Goal: Information Seeking & Learning: Learn about a topic

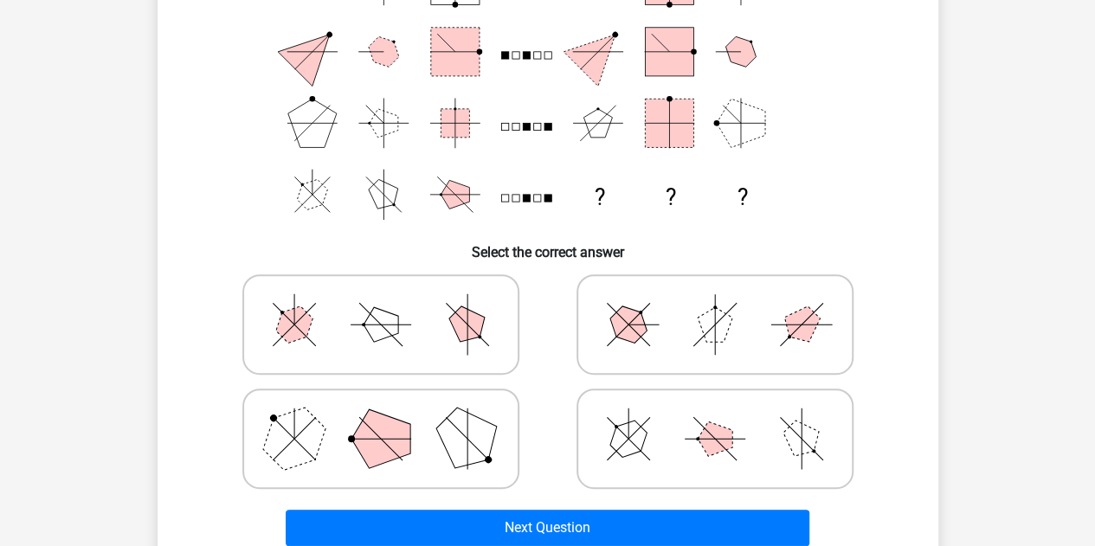
scroll to position [214, 0]
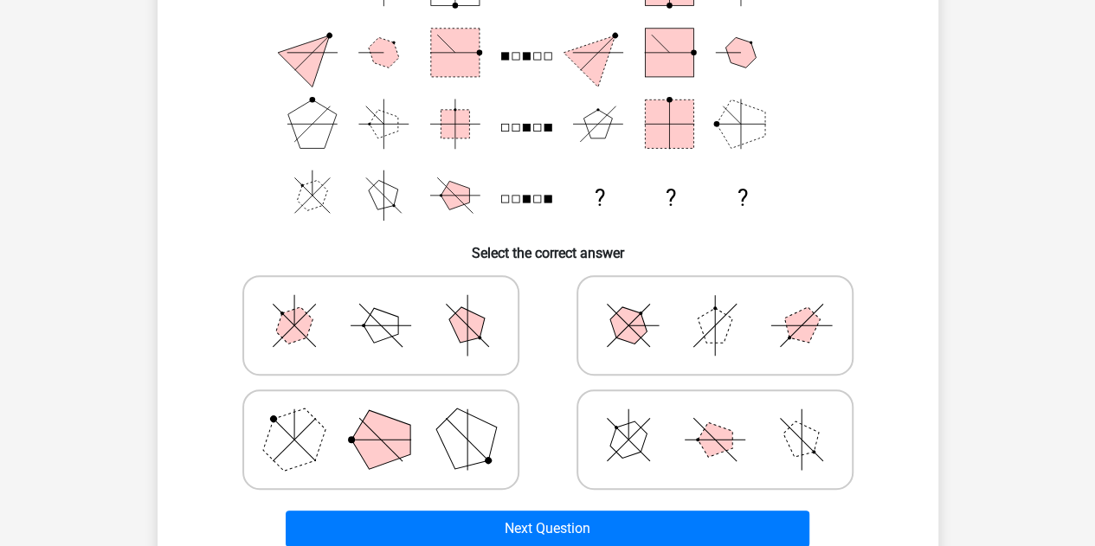
click at [381, 395] on label at bounding box center [380, 440] width 277 height 100
click at [381, 407] on input "radio" at bounding box center [386, 412] width 11 height 11
radio input "true"
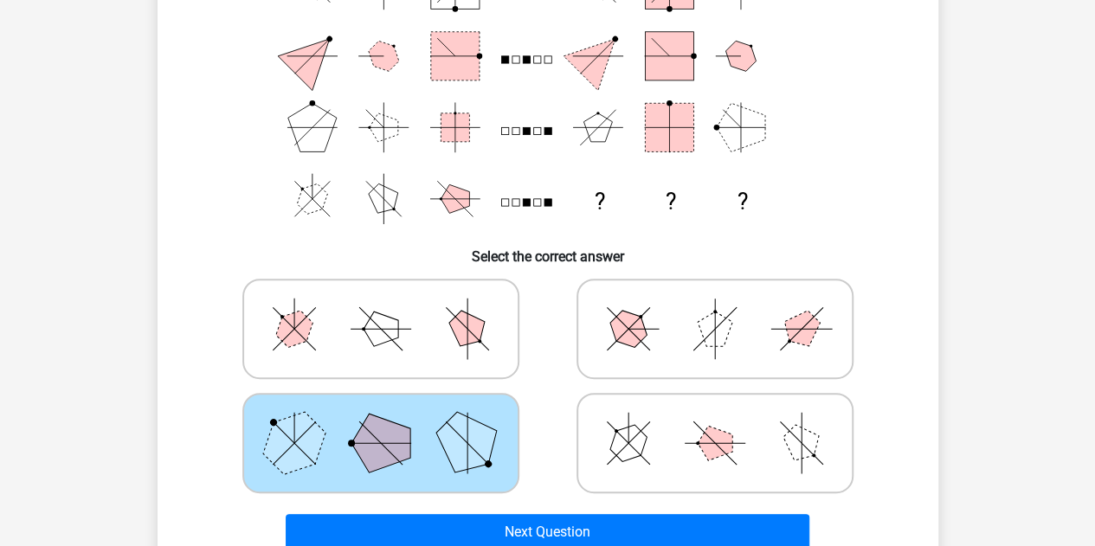
scroll to position [226, 0]
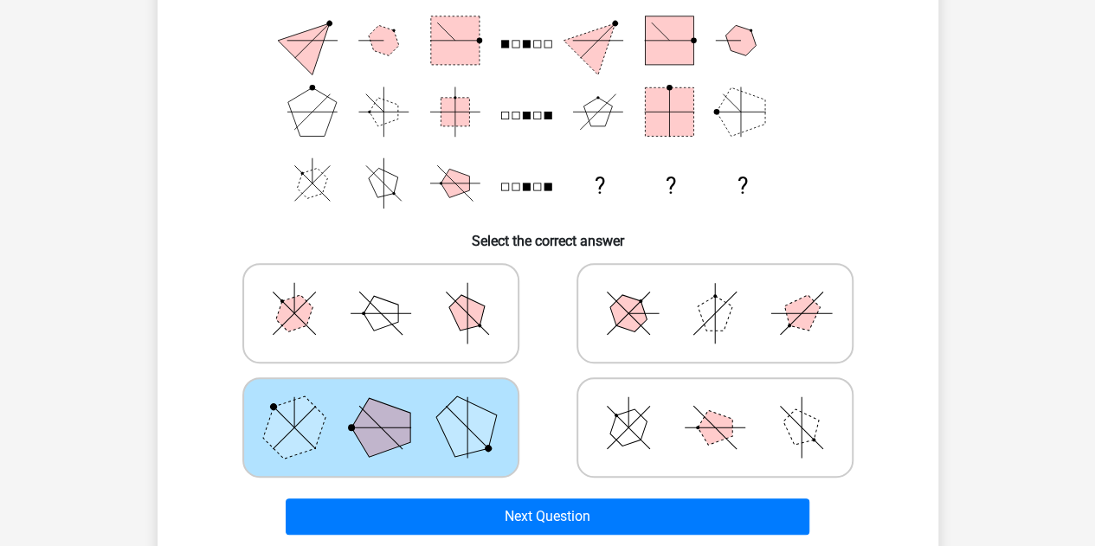
click at [716, 433] on polygon at bounding box center [715, 427] width 35 height 35
click at [716, 406] on input "radio" at bounding box center [720, 400] width 11 height 11
radio input "true"
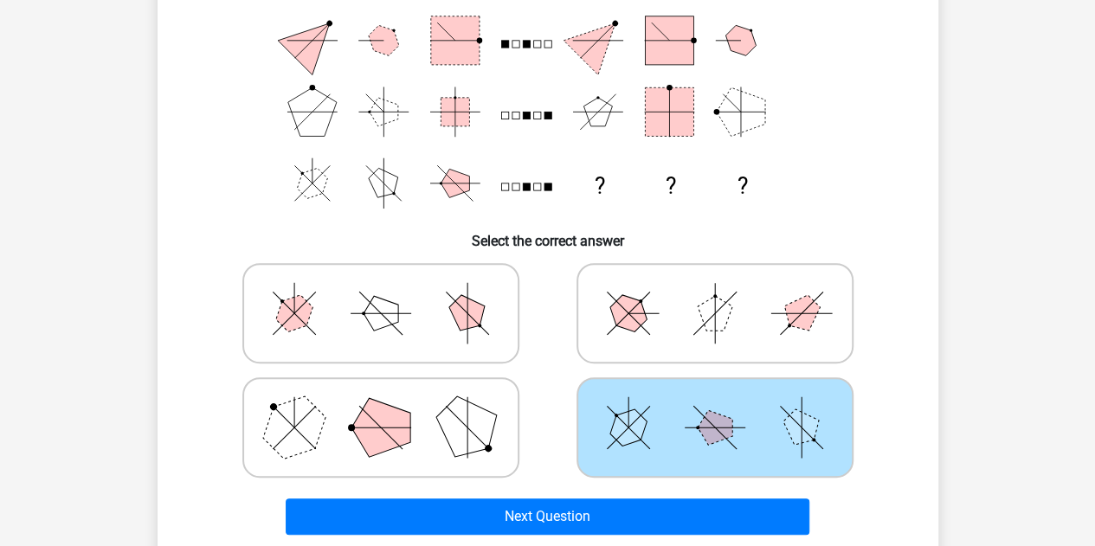
click at [716, 433] on polygon at bounding box center [715, 427] width 35 height 35
click at [716, 406] on input "radio" at bounding box center [720, 400] width 11 height 11
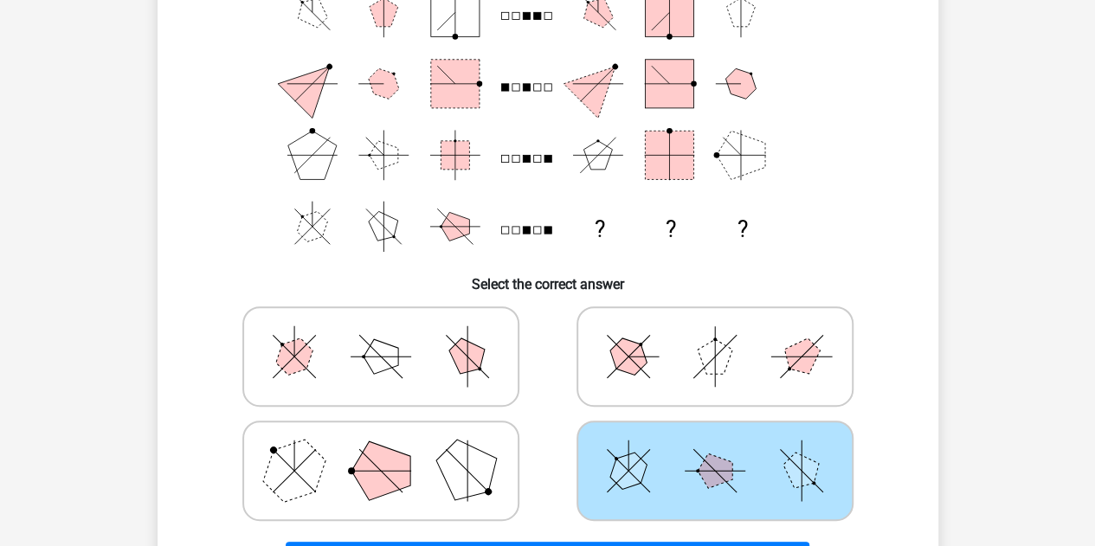
scroll to position [181, 0]
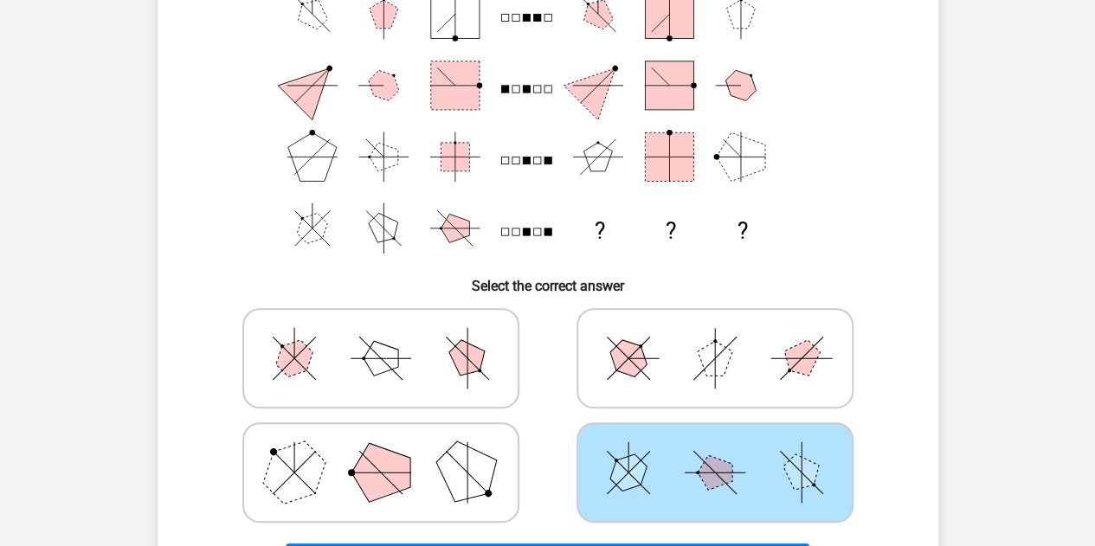
click at [495, 494] on icon at bounding box center [381, 473] width 260 height 87
click at [392, 451] on input "radio" at bounding box center [386, 445] width 11 height 11
radio input "true"
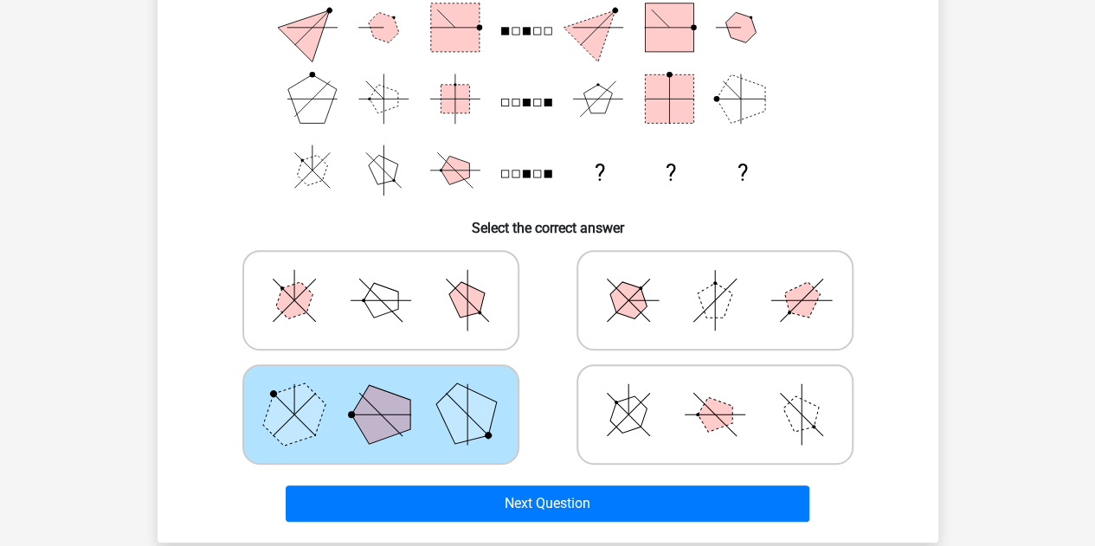
scroll to position [238, 0]
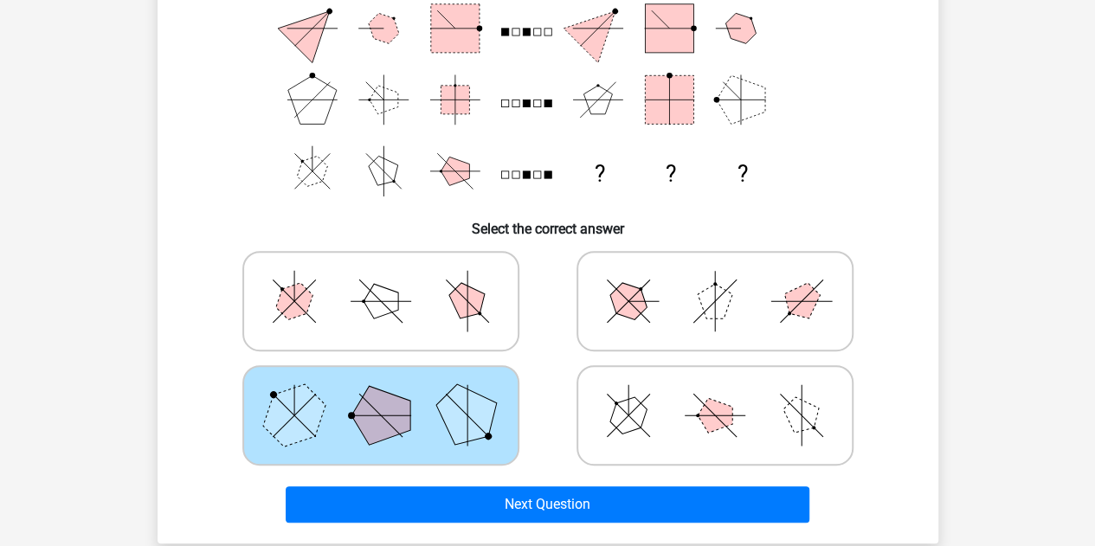
click at [641, 306] on polygon at bounding box center [628, 301] width 49 height 49
click at [715, 280] on input "radio" at bounding box center [720, 273] width 11 height 11
radio input "true"
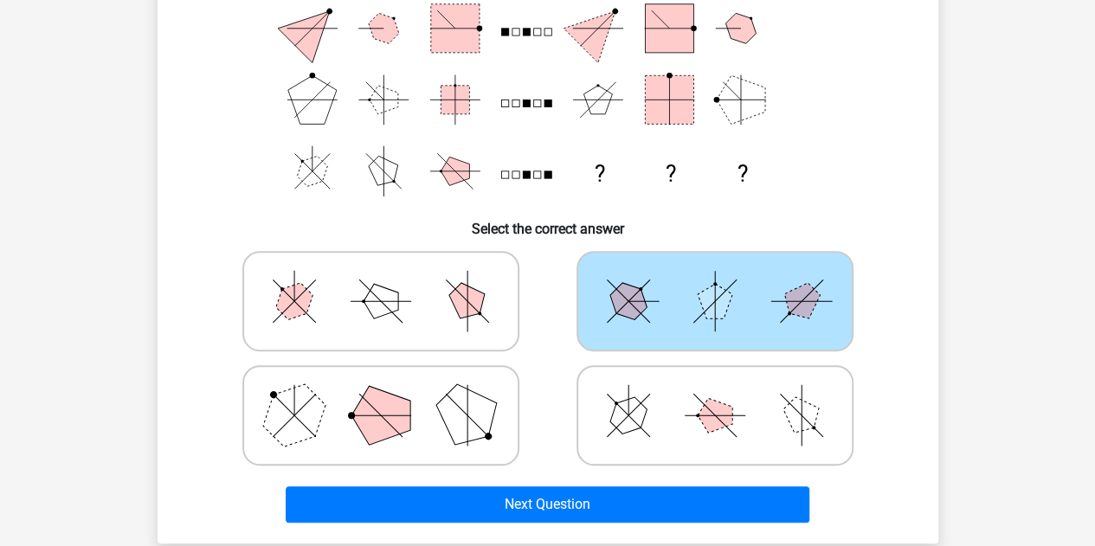
click at [694, 402] on icon at bounding box center [715, 415] width 260 height 87
click at [715, 394] on input "radio" at bounding box center [720, 388] width 11 height 11
radio input "true"
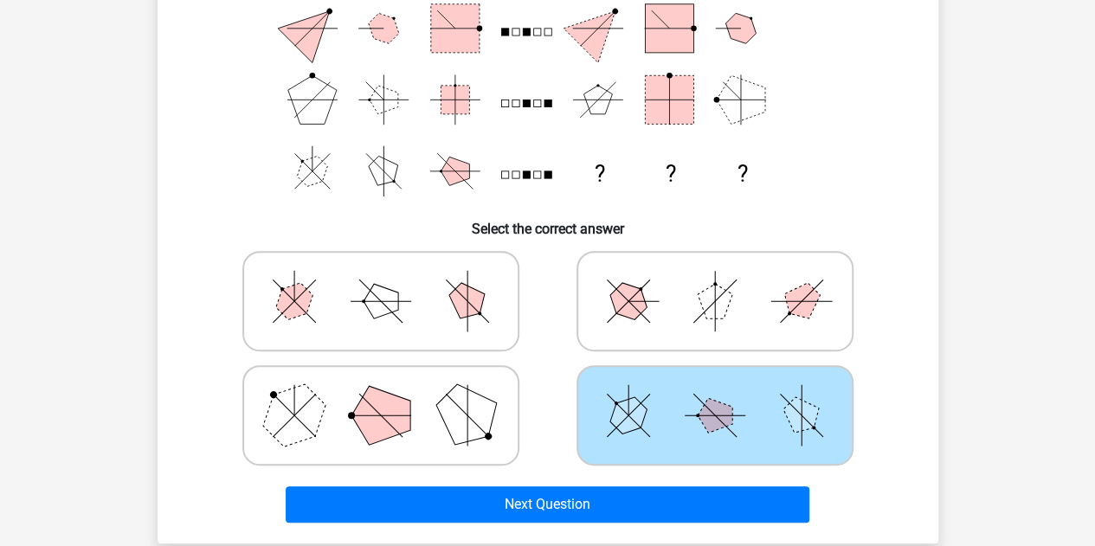
click at [410, 467] on div at bounding box center [381, 416] width 334 height 114
click at [418, 442] on icon at bounding box center [381, 415] width 260 height 87
click at [392, 394] on input "radio" at bounding box center [386, 388] width 11 height 11
radio input "true"
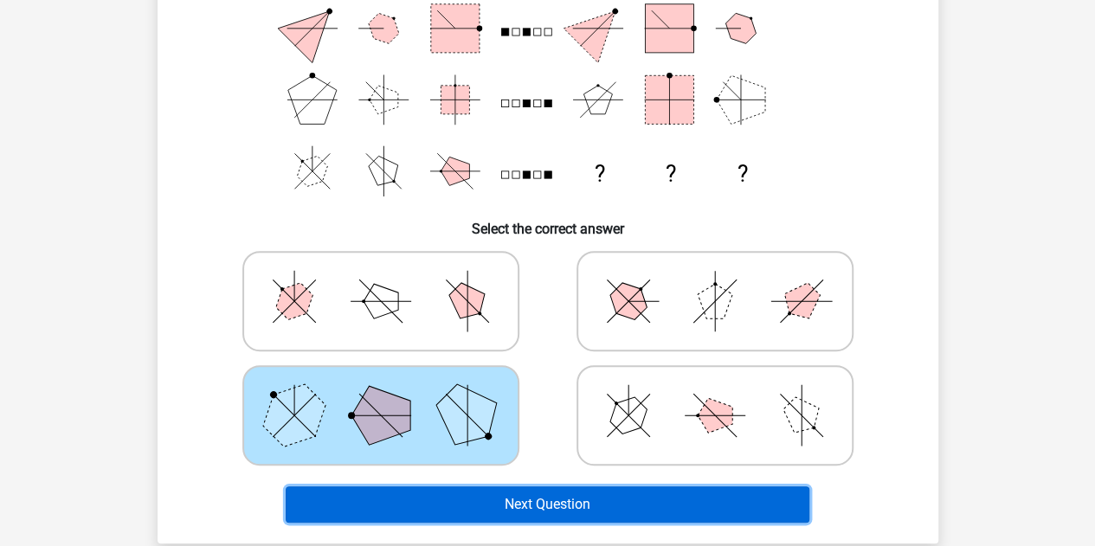
click at [457, 511] on button "Next Question" at bounding box center [548, 505] width 524 height 36
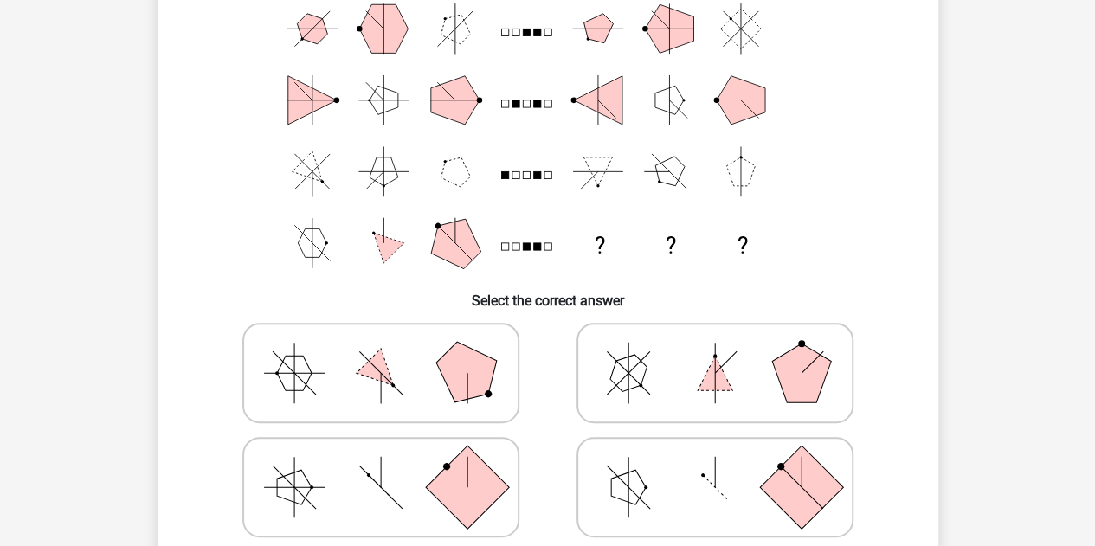
scroll to position [165, 0]
click at [691, 442] on label at bounding box center [715, 488] width 277 height 100
click at [715, 456] on input "radio" at bounding box center [720, 461] width 11 height 11
radio input "true"
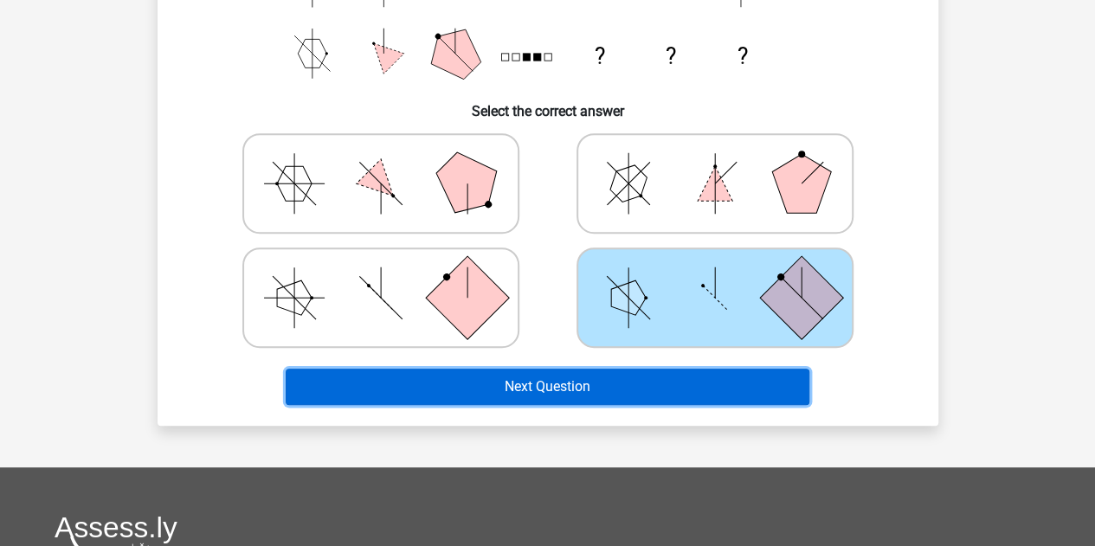
click at [639, 378] on button "Next Question" at bounding box center [548, 387] width 524 height 36
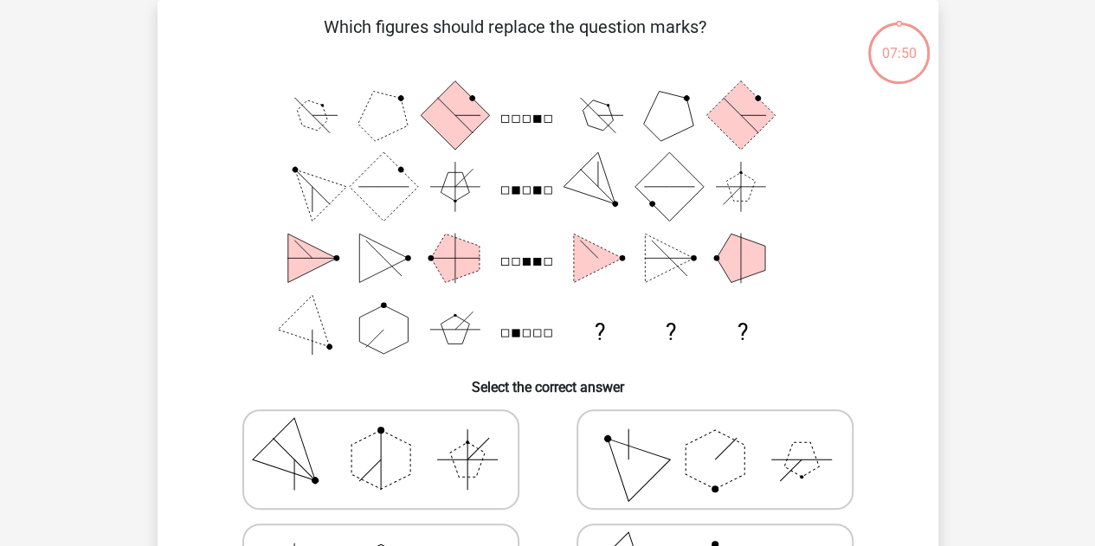
scroll to position [80, 0]
click at [639, 378] on h6 "Select the correct answer" at bounding box center [548, 380] width 726 height 30
click at [649, 402] on div "Which figures should replace the question marks? ? ? ? Select the correct answer" at bounding box center [548, 351] width 767 height 675
click at [657, 417] on icon at bounding box center [715, 460] width 260 height 87
click at [715, 427] on input "radio" at bounding box center [720, 432] width 11 height 11
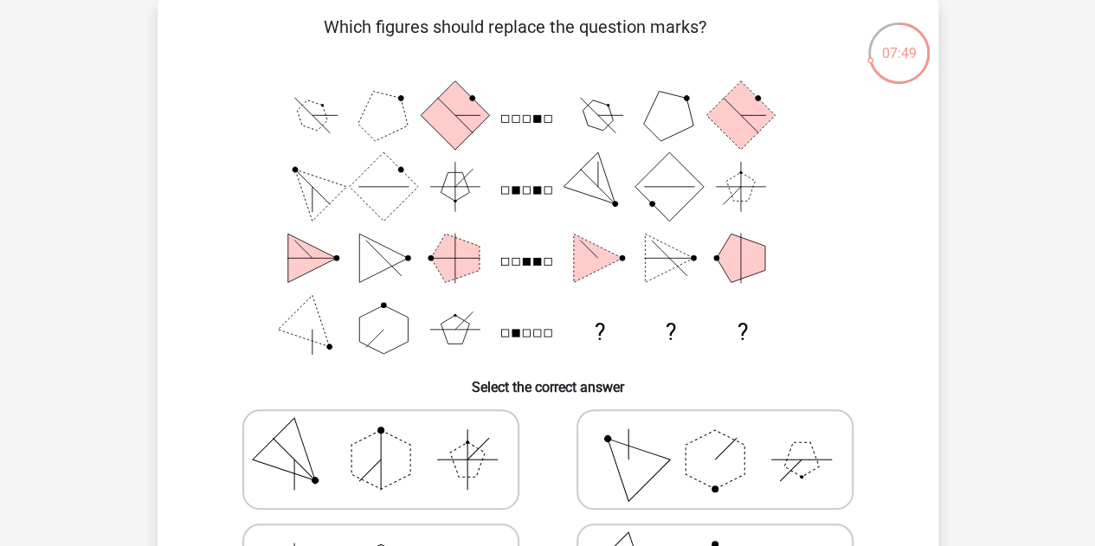
radio input "true"
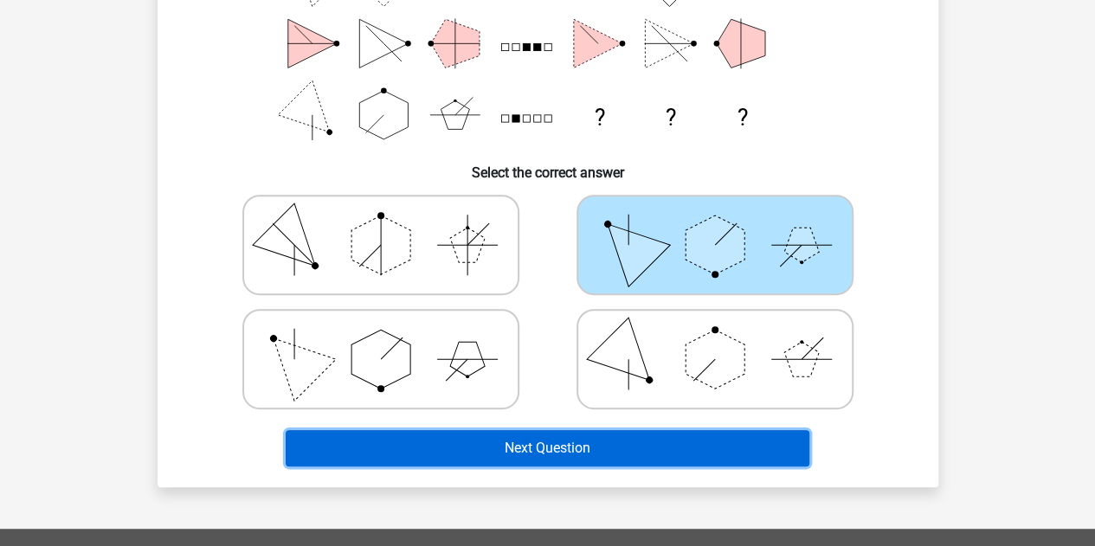
click at [687, 458] on button "Next Question" at bounding box center [548, 448] width 524 height 36
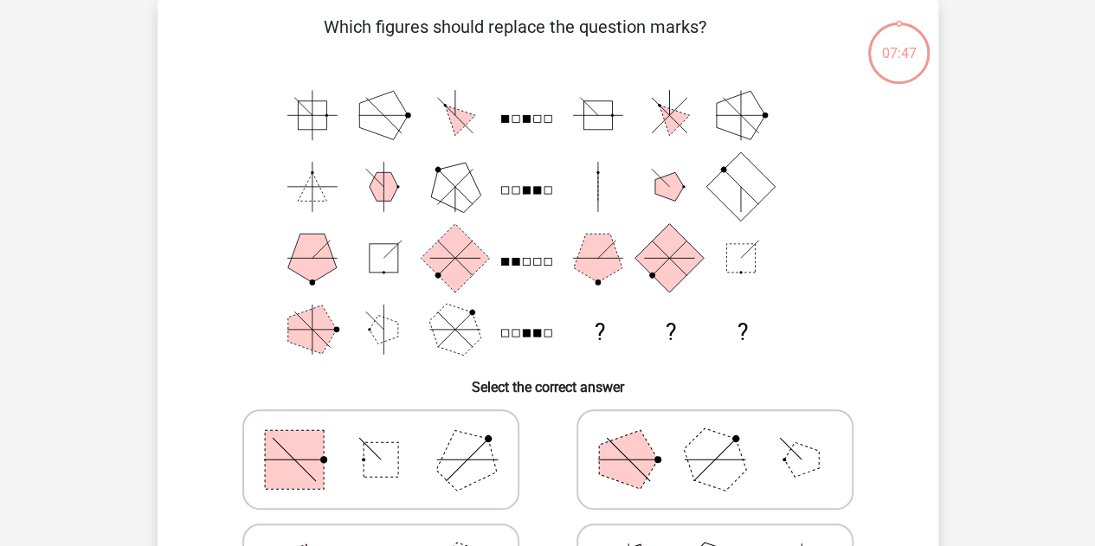
click at [687, 458] on polygon at bounding box center [714, 459] width 83 height 83
click at [715, 438] on input "radio" at bounding box center [720, 432] width 11 height 11
radio input "true"
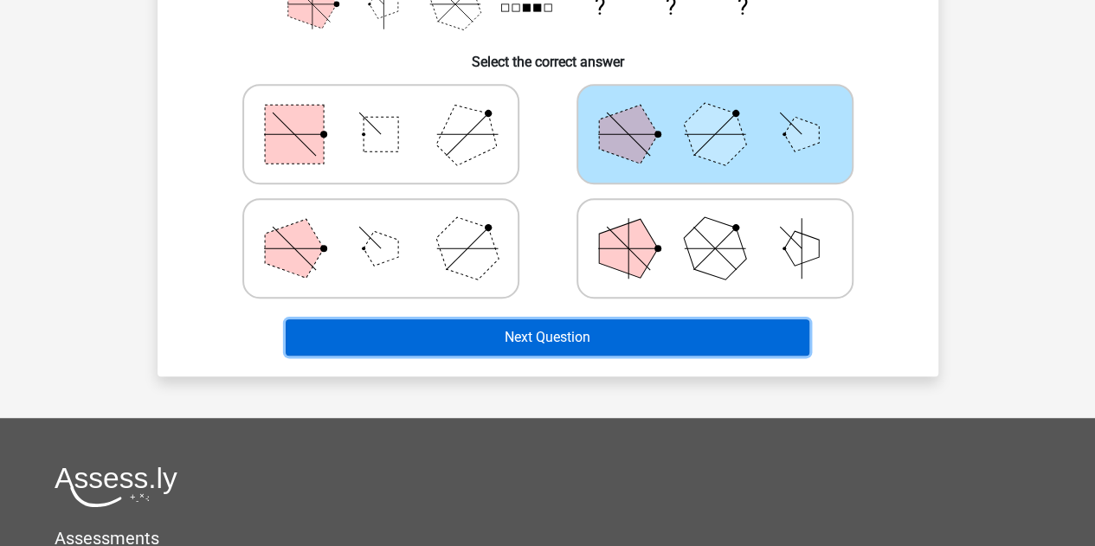
click at [649, 334] on button "Next Question" at bounding box center [548, 338] width 524 height 36
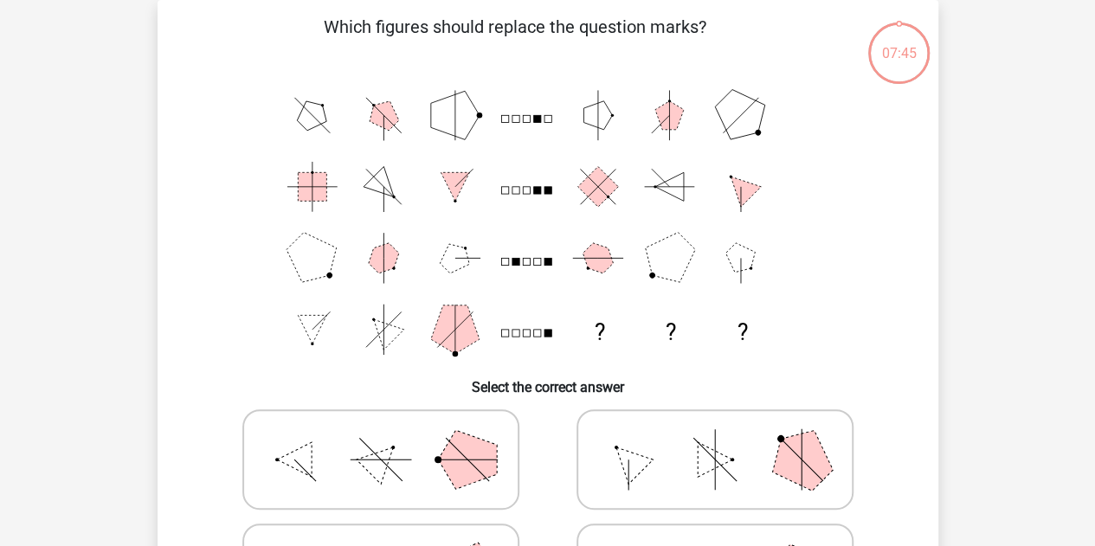
click at [708, 482] on icon at bounding box center [715, 460] width 260 height 87
click at [715, 438] on input "radio" at bounding box center [720, 432] width 11 height 11
radio input "true"
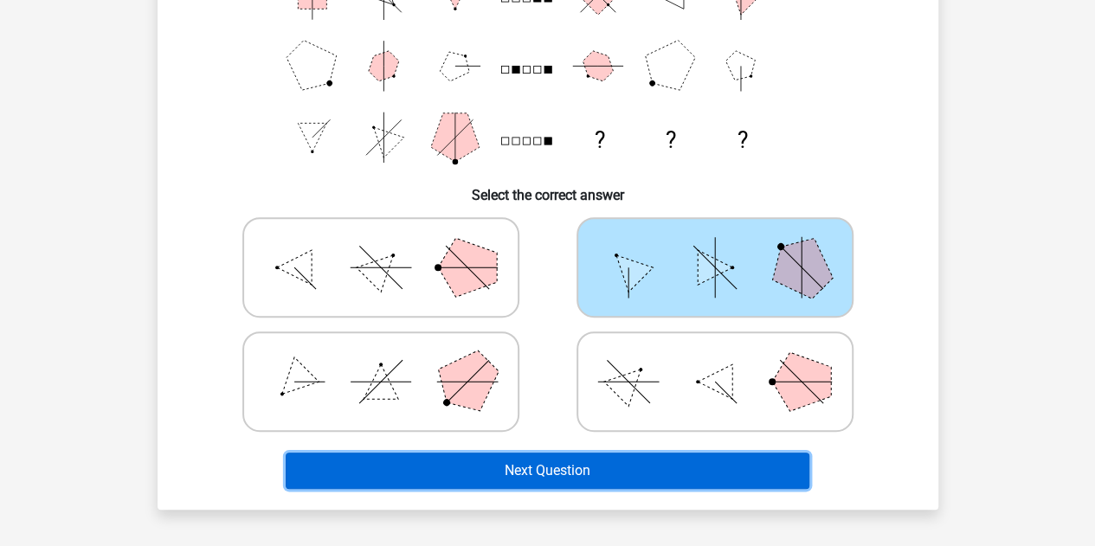
click at [708, 481] on button "Next Question" at bounding box center [548, 471] width 524 height 36
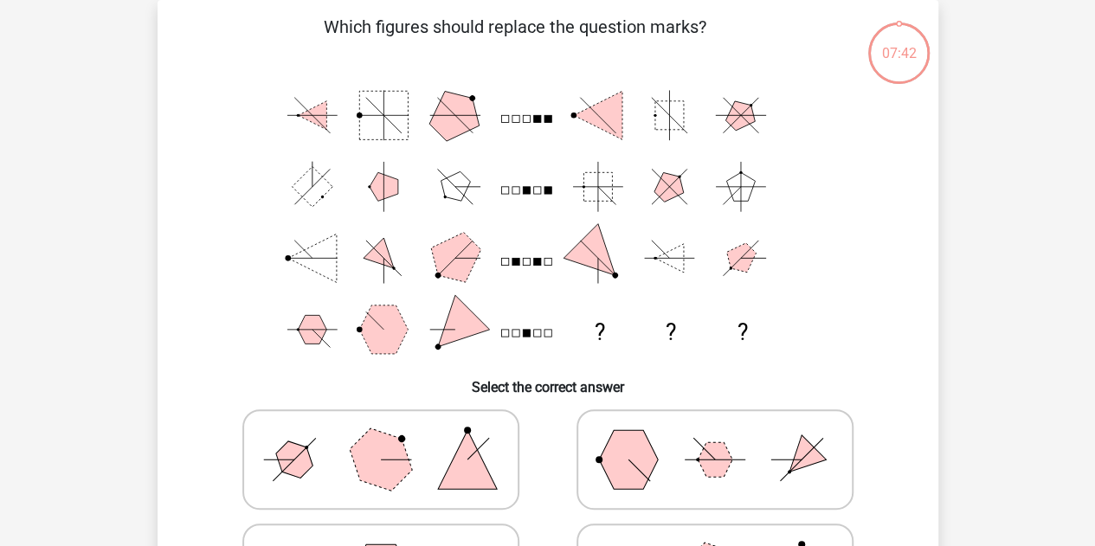
click at [708, 481] on icon at bounding box center [715, 460] width 260 height 87
click at [715, 438] on input "radio" at bounding box center [720, 432] width 11 height 11
radio input "true"
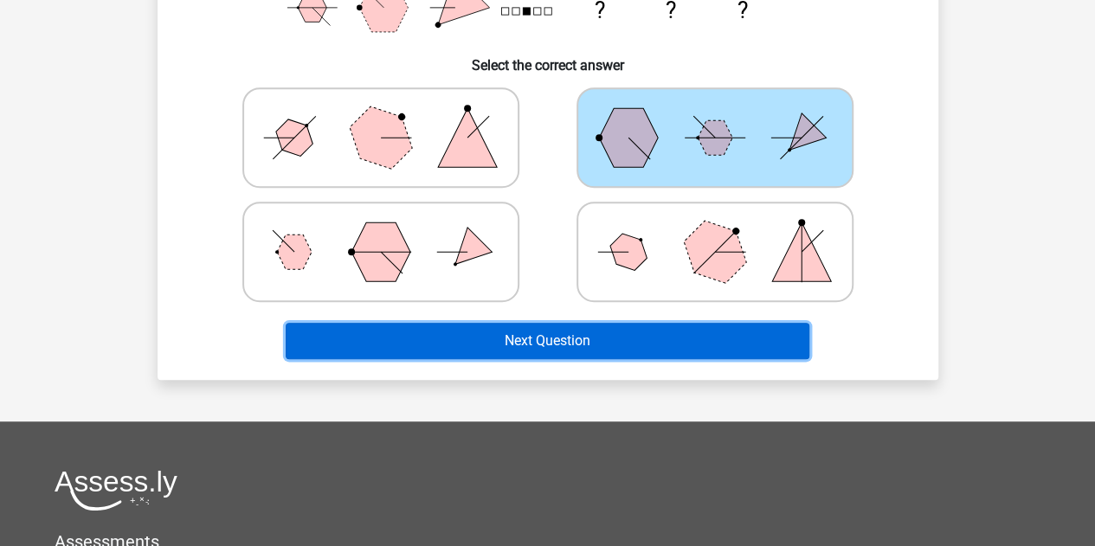
click at [629, 332] on button "Next Question" at bounding box center [548, 341] width 524 height 36
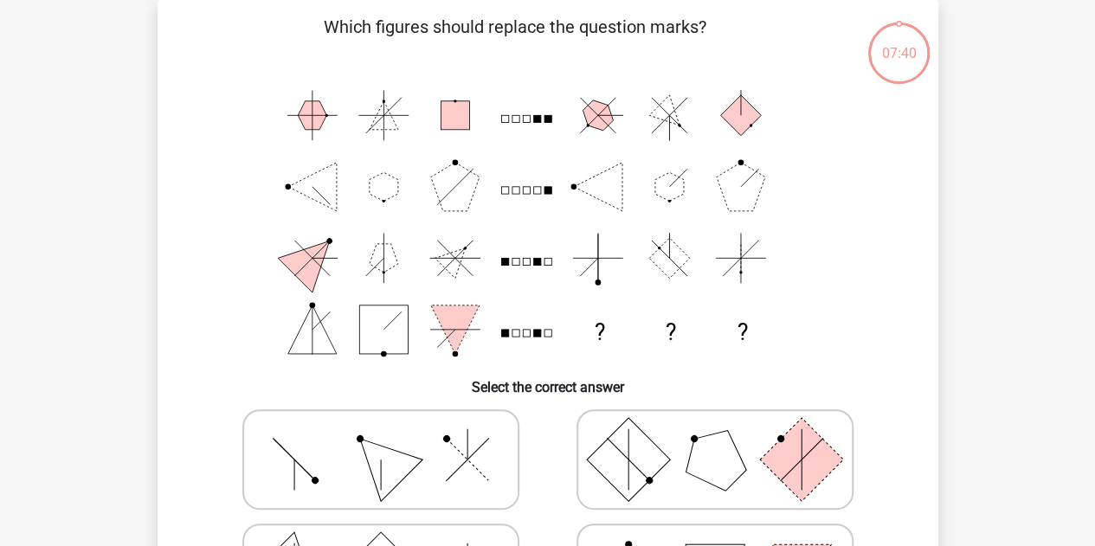
click at [665, 427] on icon at bounding box center [715, 460] width 260 height 87
click at [715, 427] on input "radio" at bounding box center [720, 432] width 11 height 11
radio input "true"
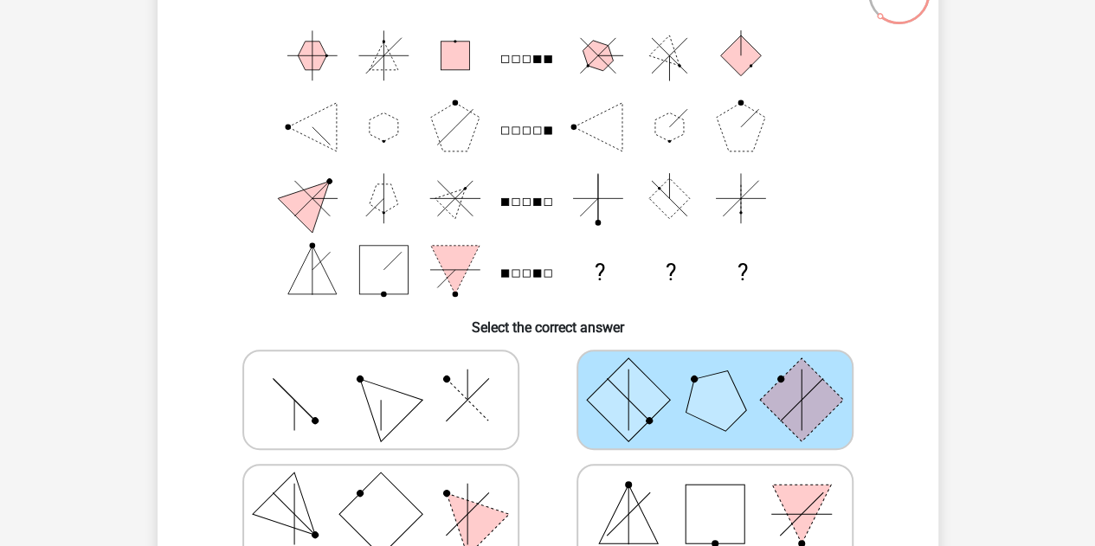
scroll to position [172, 0]
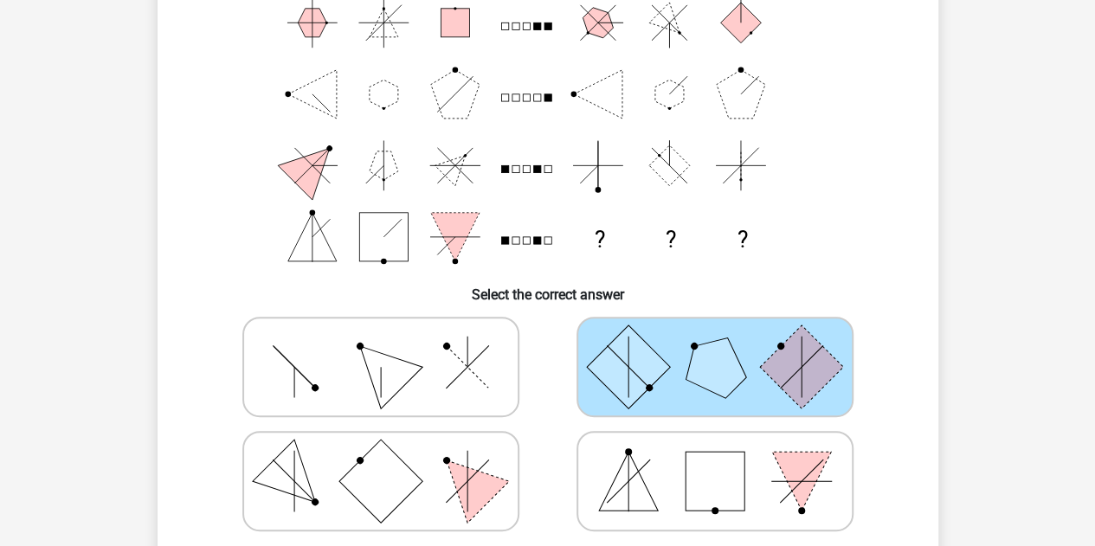
click at [726, 439] on icon at bounding box center [715, 481] width 260 height 87
click at [726, 449] on input "radio" at bounding box center [720, 454] width 11 height 11
radio input "true"
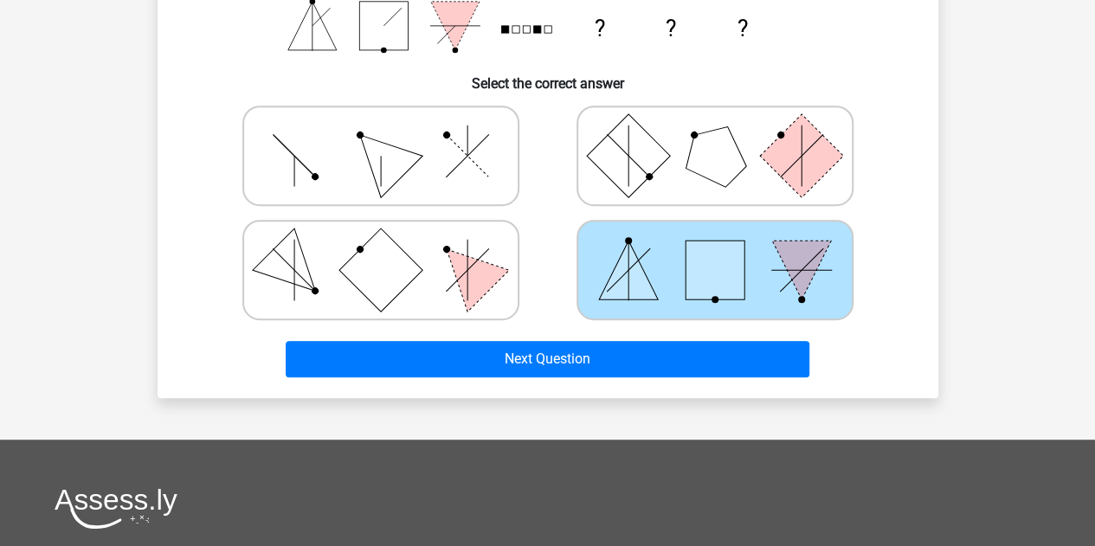
scroll to position [385, 0]
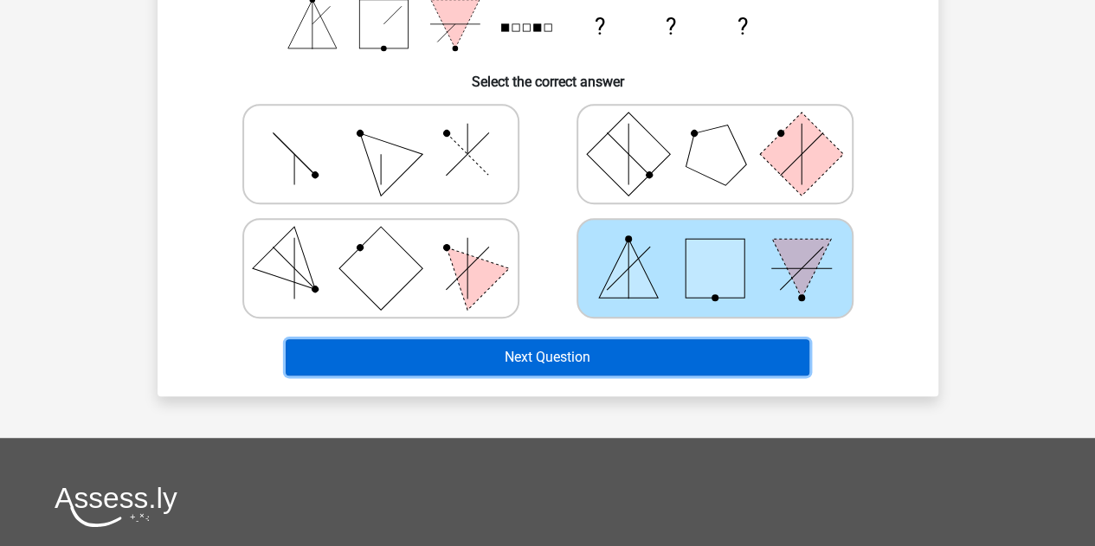
click at [675, 352] on button "Next Question" at bounding box center [548, 357] width 524 height 36
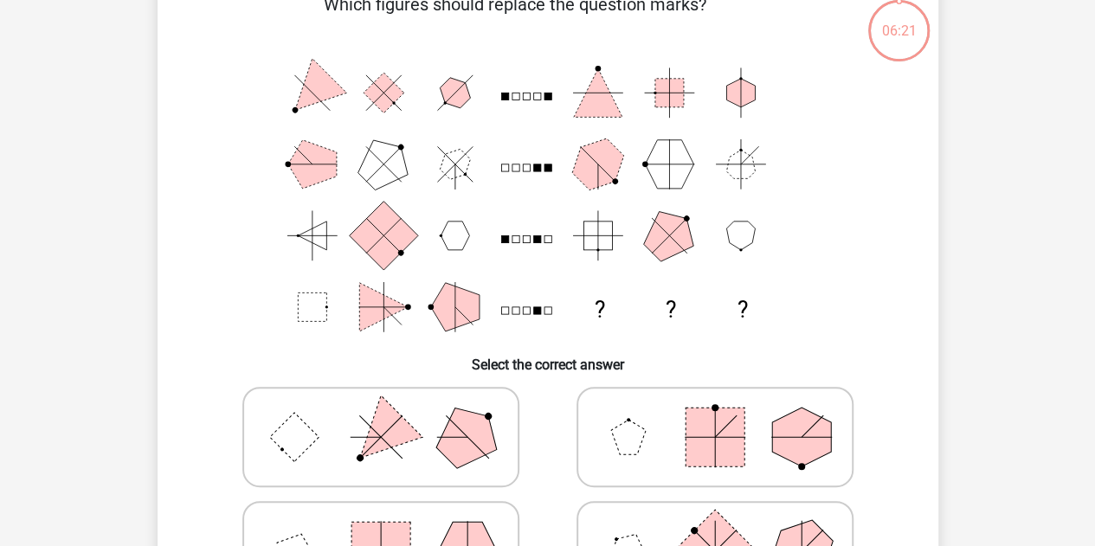
scroll to position [80, 0]
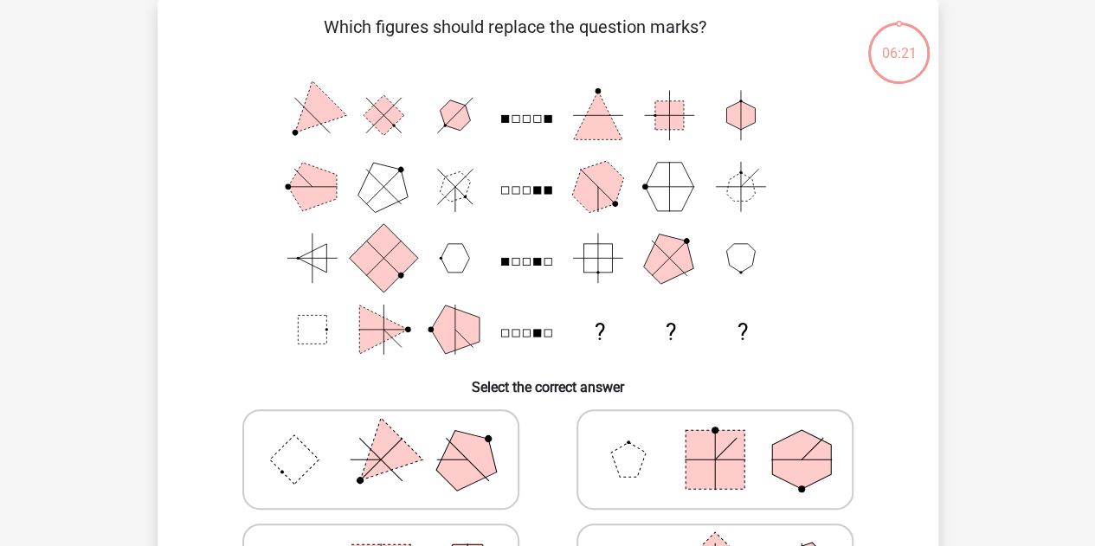
click at [726, 501] on icon at bounding box center [715, 460] width 260 height 87
click at [726, 438] on input "radio" at bounding box center [720, 432] width 11 height 11
radio input "true"
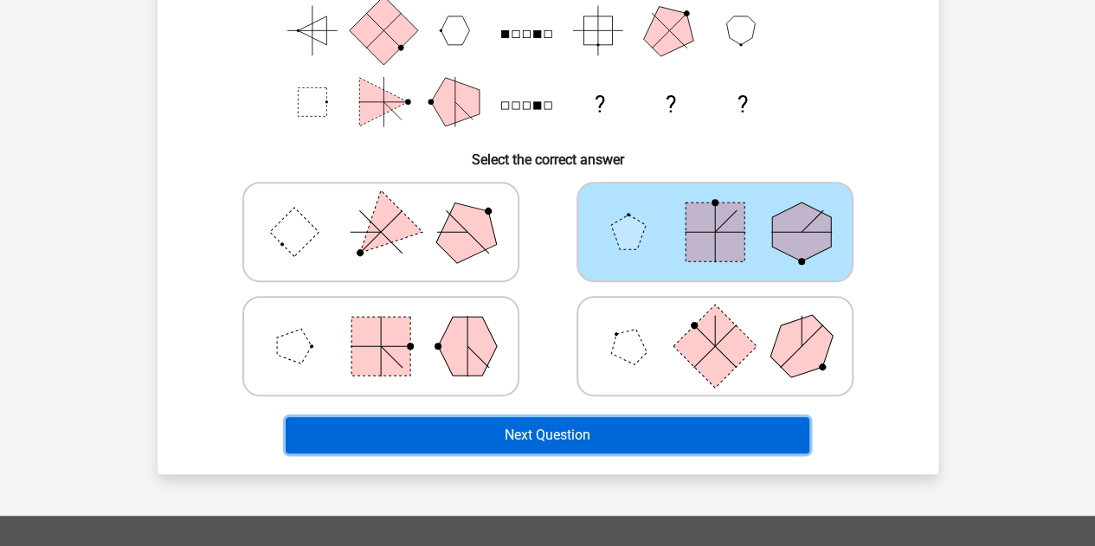
click at [682, 432] on button "Next Question" at bounding box center [548, 435] width 524 height 36
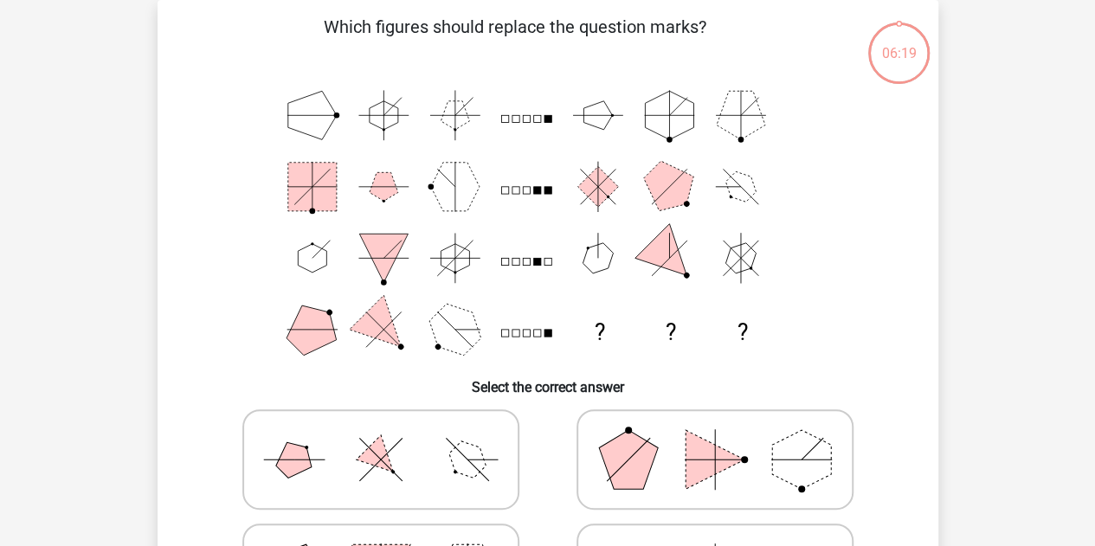
click at [682, 432] on icon at bounding box center [715, 460] width 260 height 87
click at [715, 432] on input "radio" at bounding box center [720, 432] width 11 height 11
radio input "true"
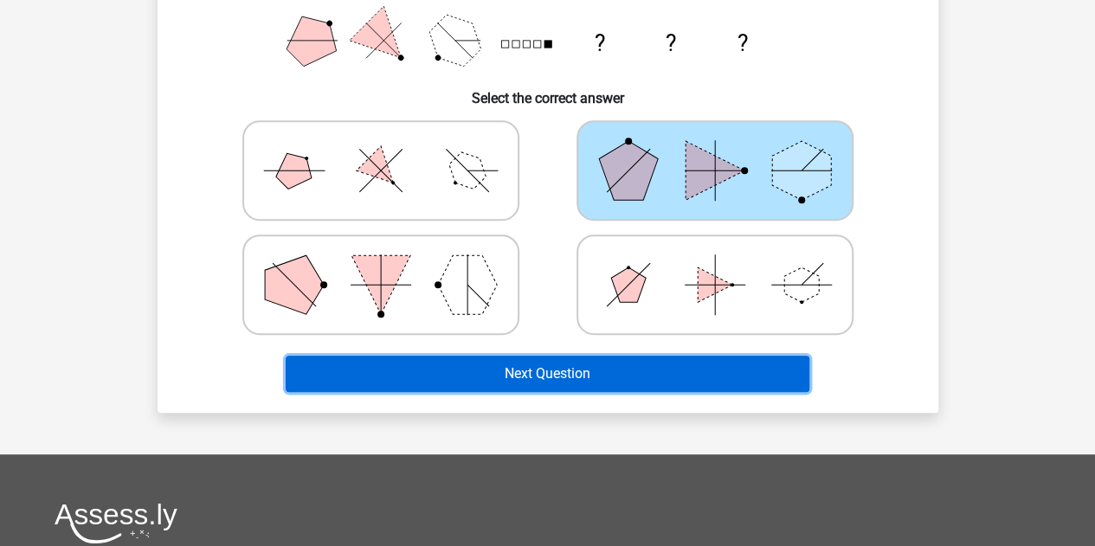
click at [685, 382] on button "Next Question" at bounding box center [548, 374] width 524 height 36
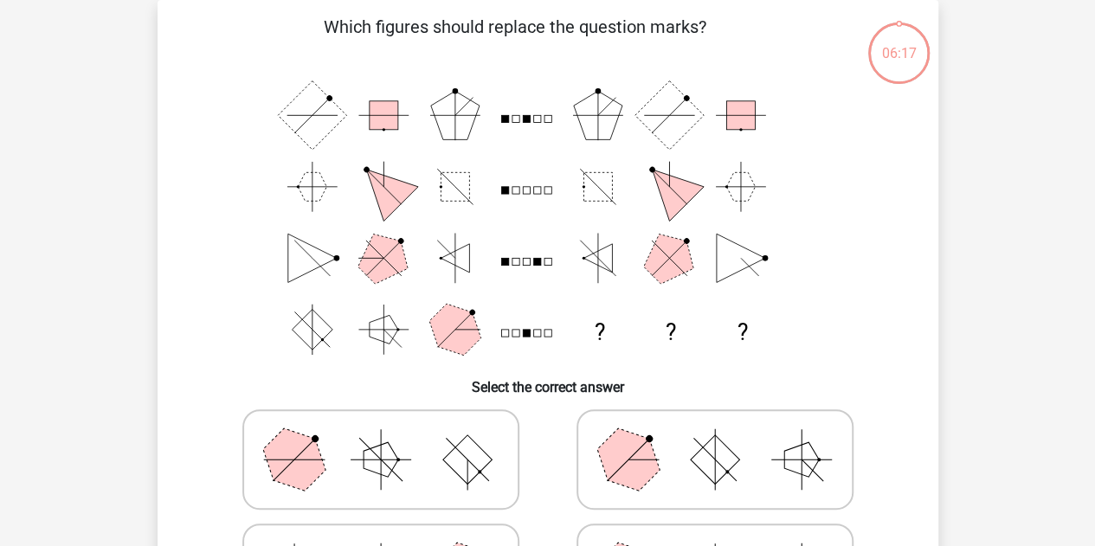
click at [713, 444] on rect at bounding box center [714, 460] width 49 height 49
click at [715, 438] on input "radio" at bounding box center [720, 432] width 11 height 11
radio input "true"
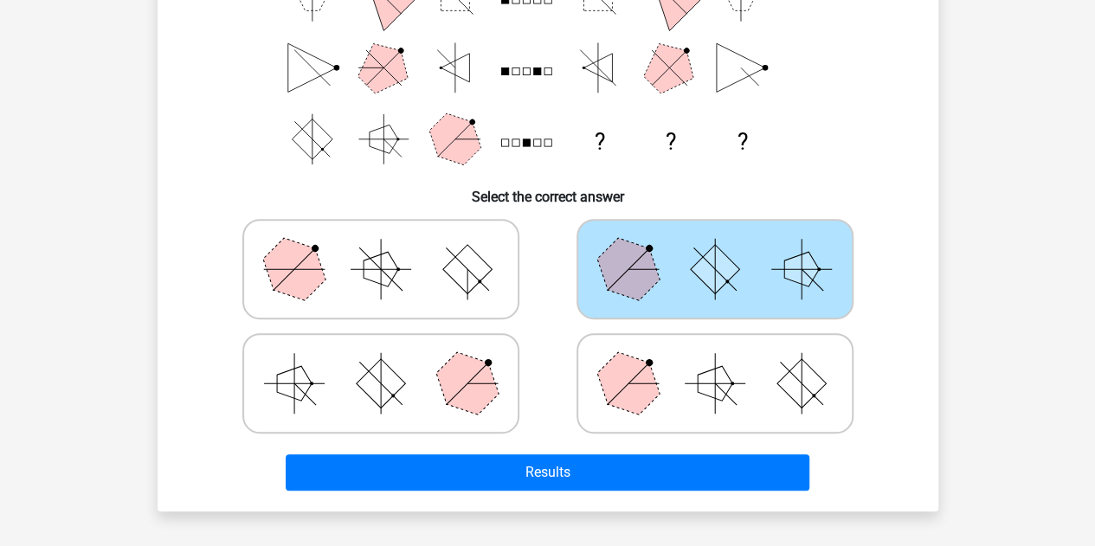
scroll to position [271, 0]
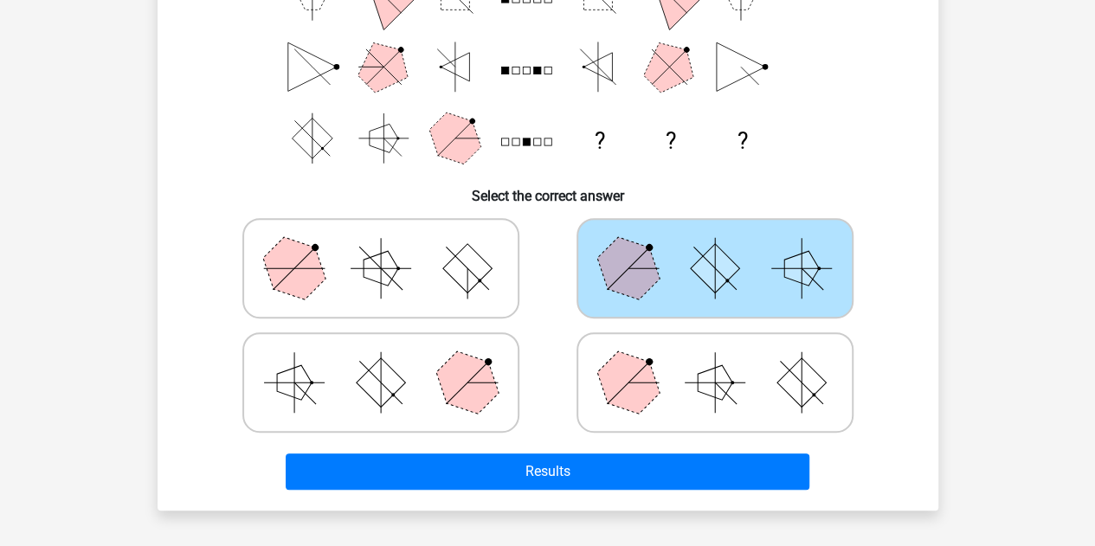
click at [728, 504] on div "Which figures should replace the question marks? ? ? ? Select the correct answer" at bounding box center [548, 160] width 781 height 702
click at [725, 491] on div "Results" at bounding box center [548, 475] width 669 height 43
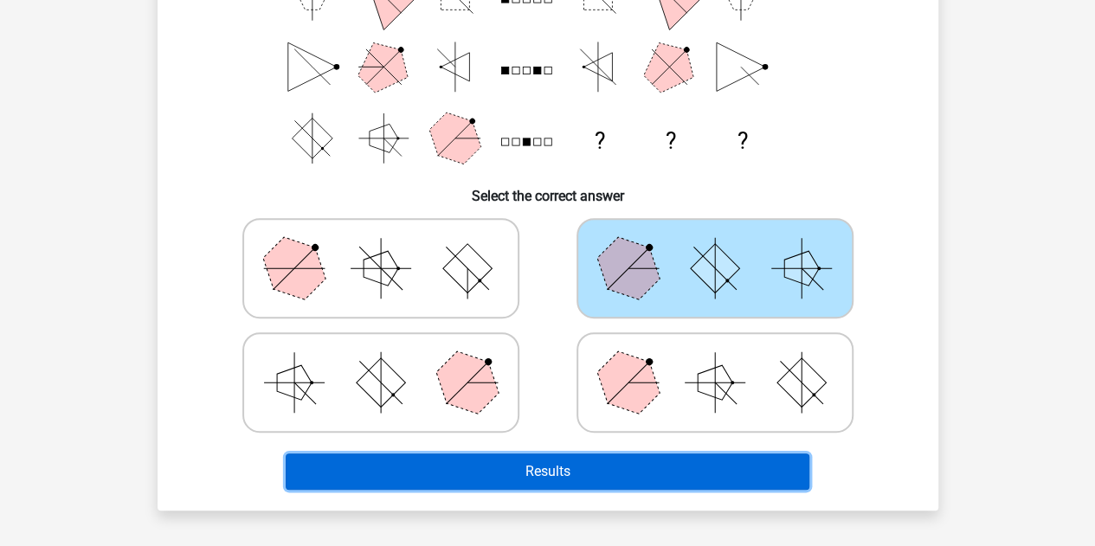
click at [720, 484] on button "Results" at bounding box center [548, 472] width 524 height 36
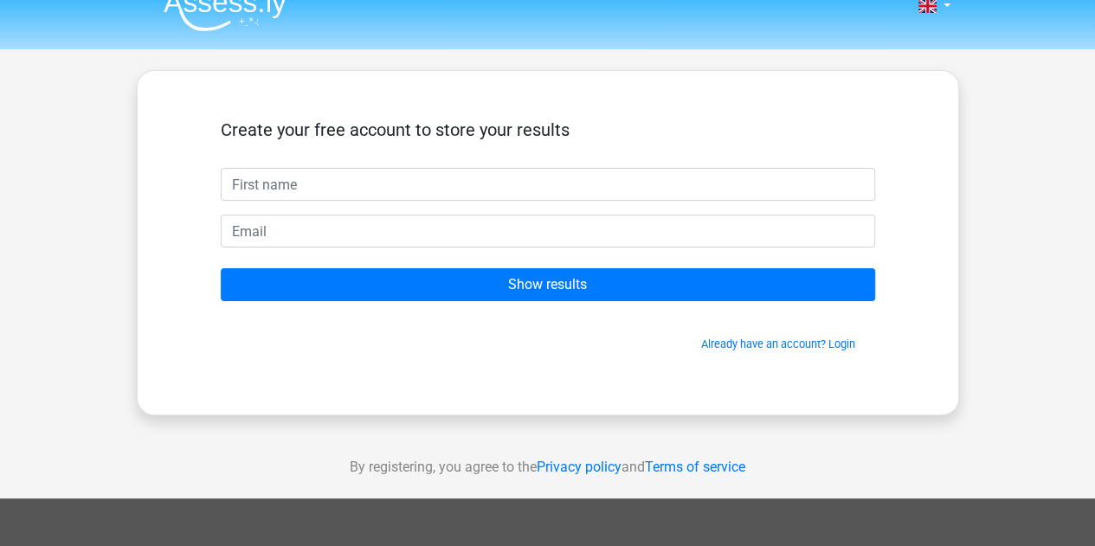
scroll to position [24, 0]
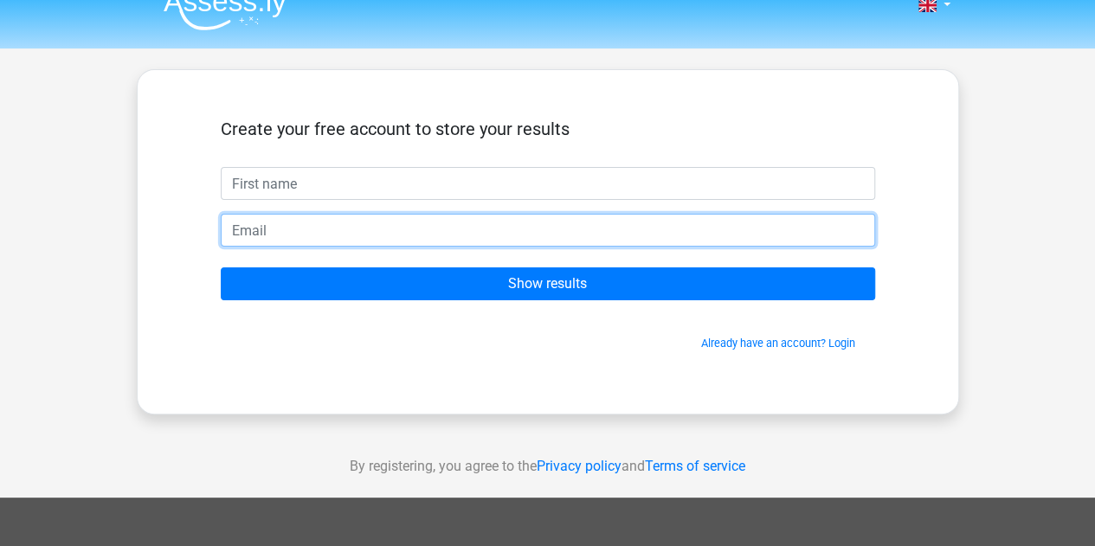
click at [480, 222] on input "email" at bounding box center [548, 230] width 655 height 33
